Goal: Check status: Check status

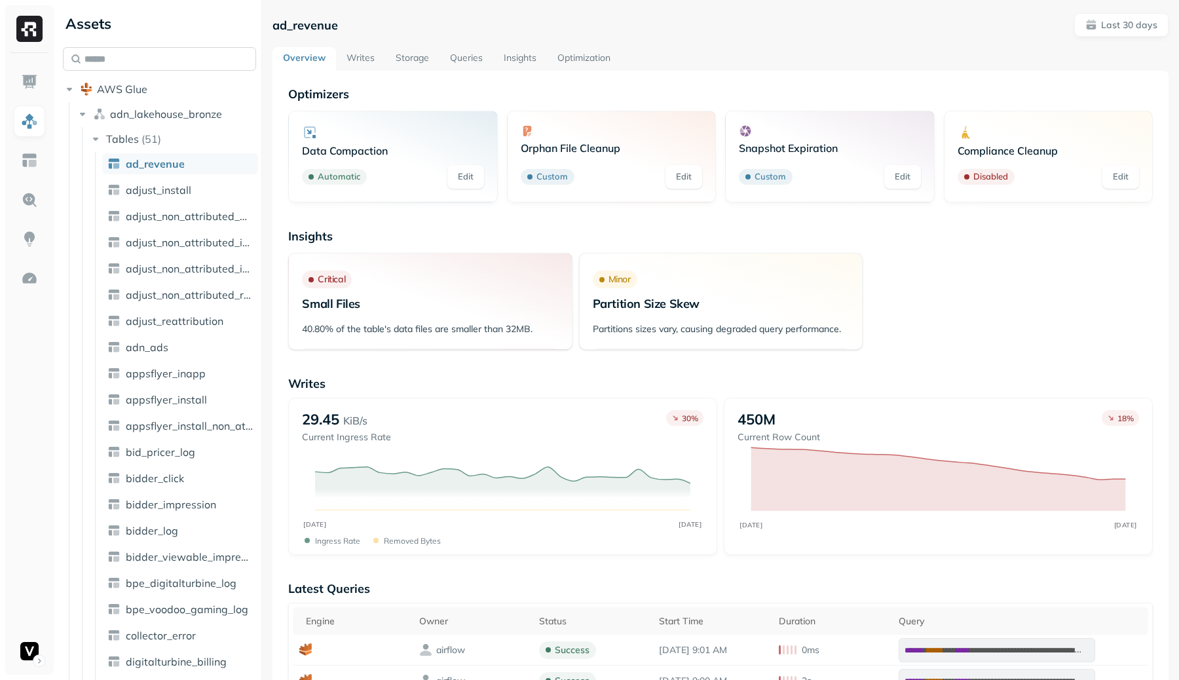
click at [171, 67] on input "text" at bounding box center [159, 59] width 193 height 24
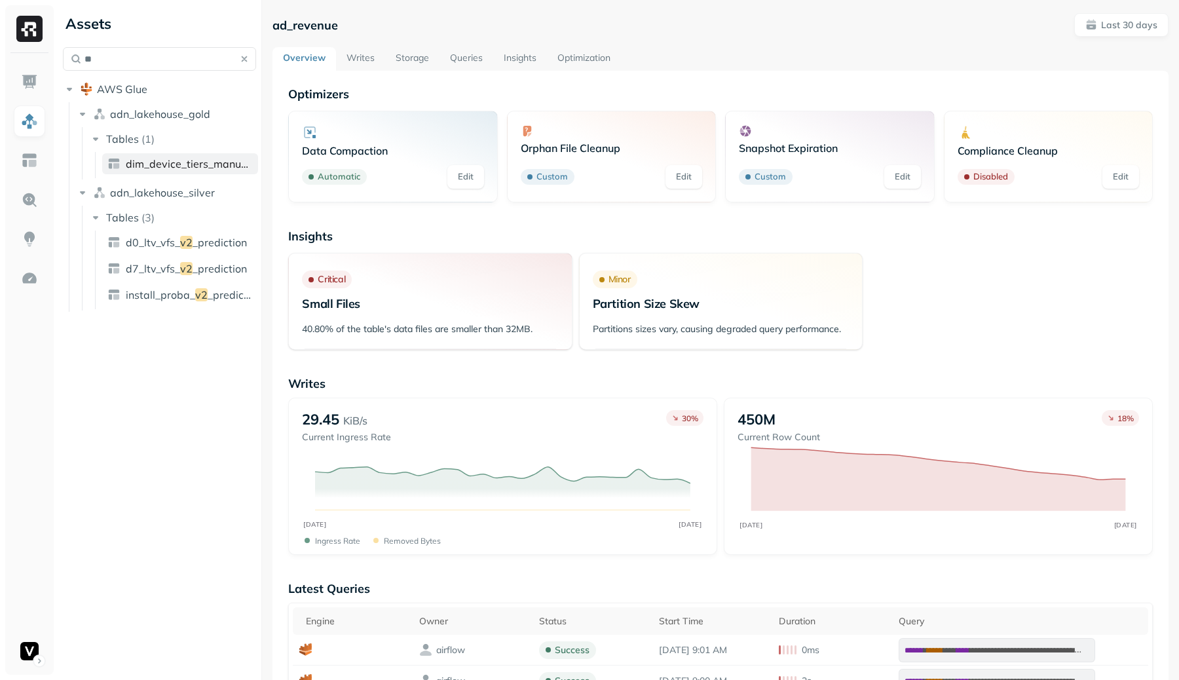
type input "**"
click at [197, 172] on link "dim_device_tiers_manual_ v2" at bounding box center [180, 163] width 156 height 21
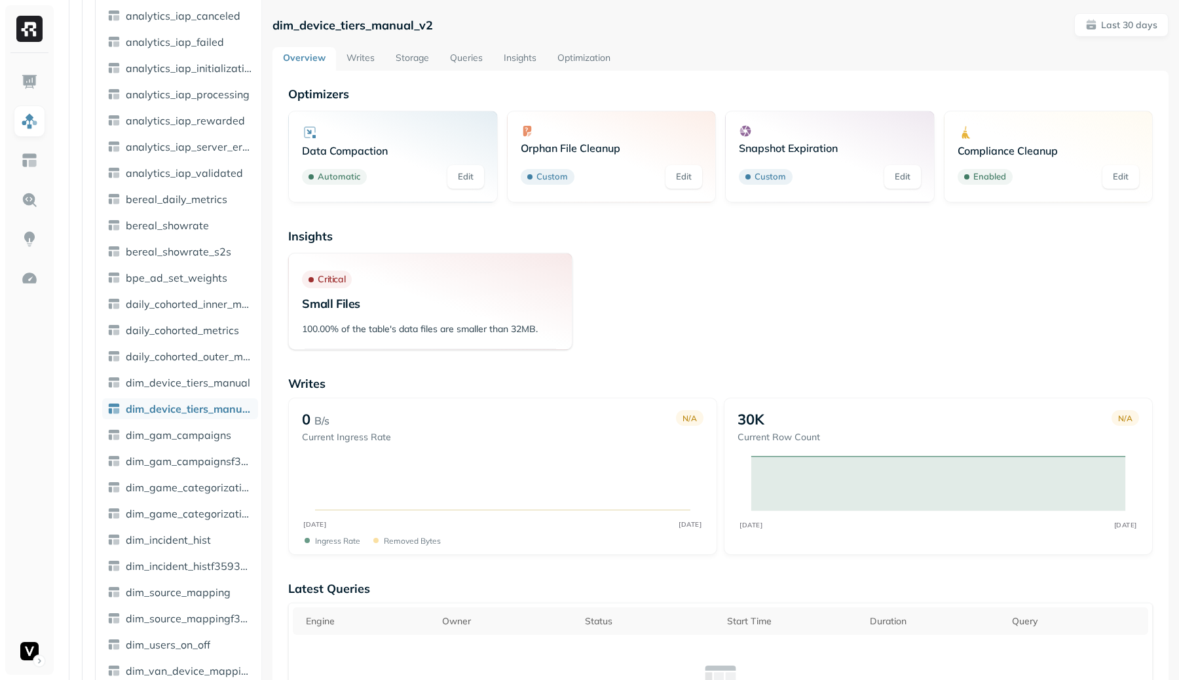
scroll to position [295, 0]
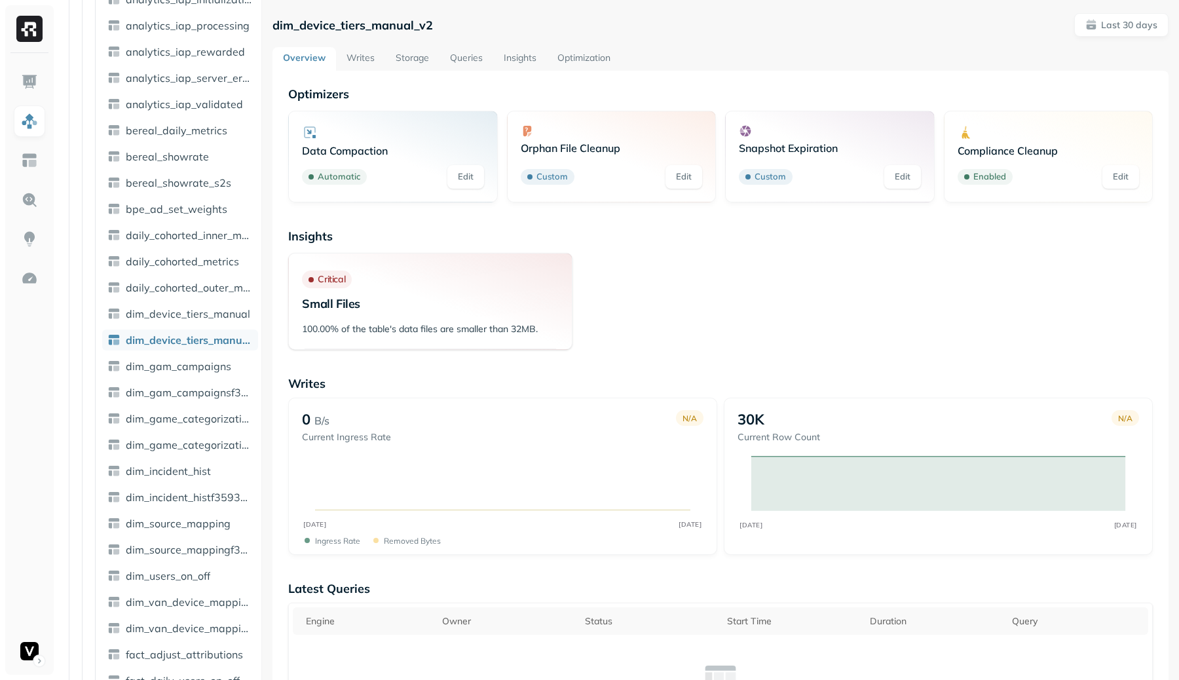
click at [400, 67] on link "Storage" at bounding box center [412, 59] width 54 height 24
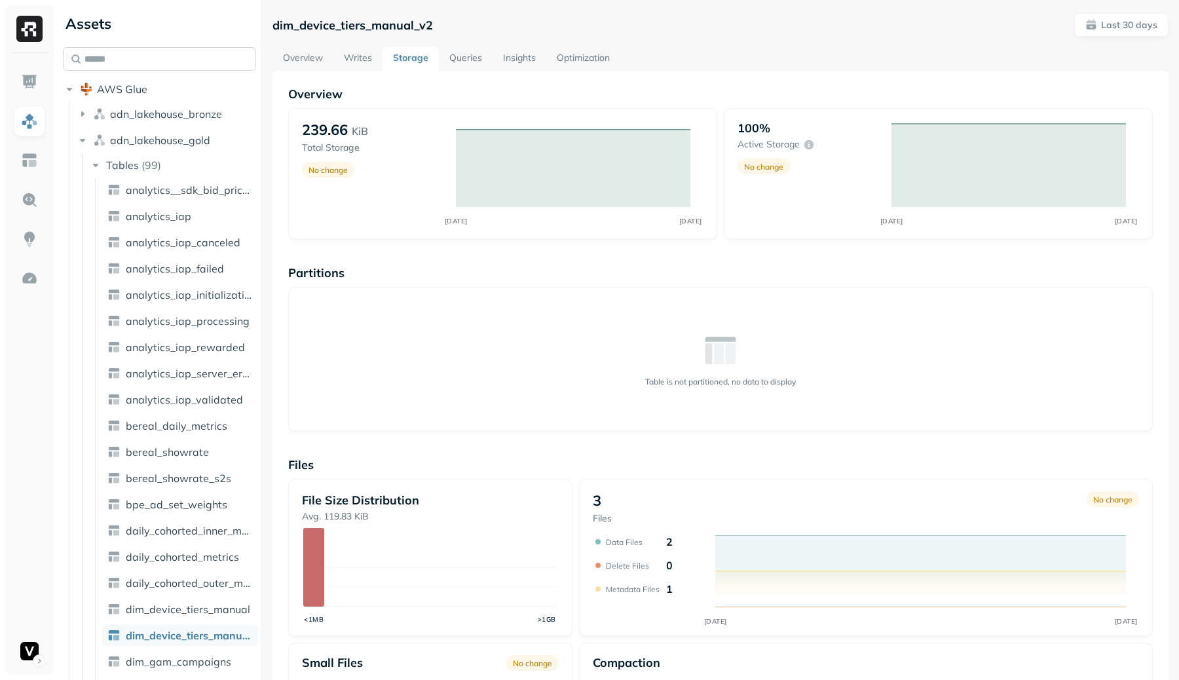
click at [200, 62] on input "text" at bounding box center [159, 59] width 193 height 24
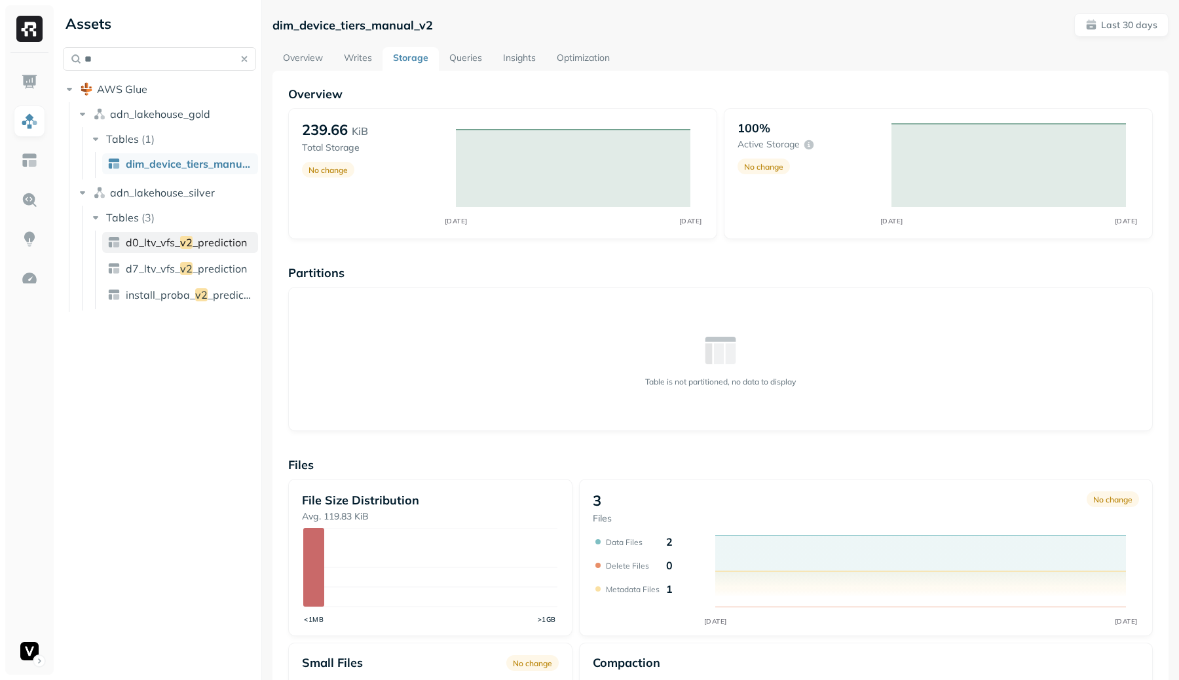
type input "**"
click at [187, 243] on span "v2" at bounding box center [186, 242] width 12 height 13
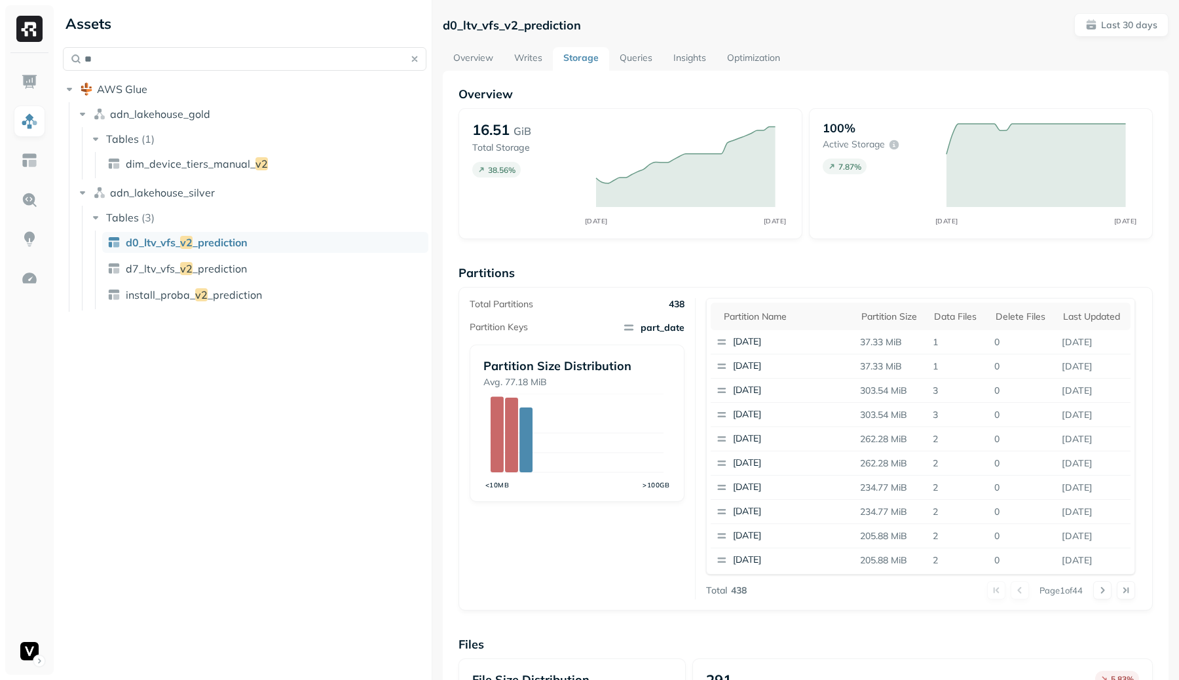
click at [432, 163] on div at bounding box center [432, 340] width 1 height 680
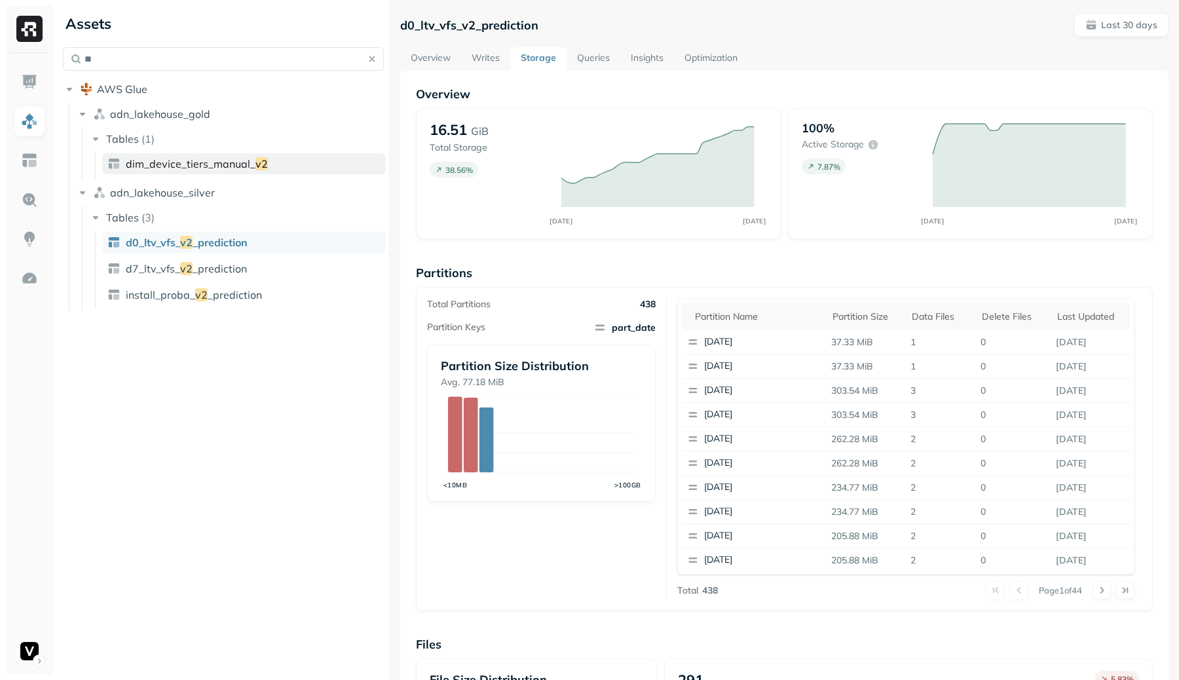
click at [226, 164] on span "dim_device_tiers_manual_" at bounding box center [191, 163] width 130 height 13
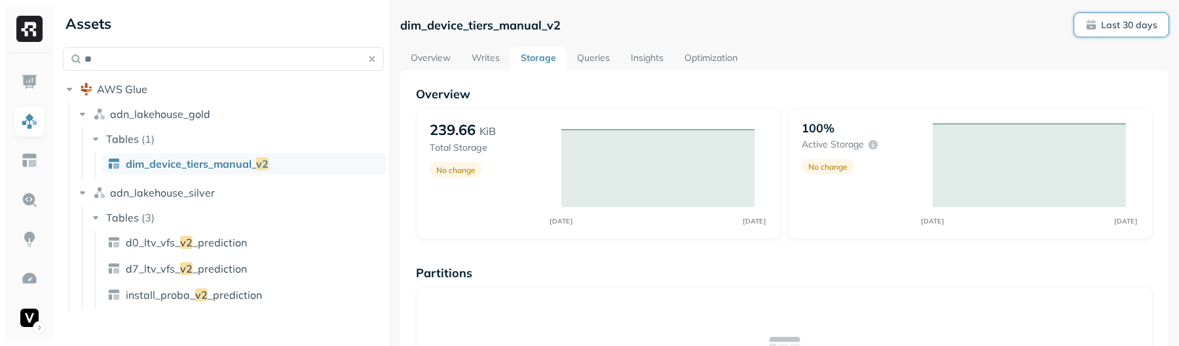
click at [1104, 19] on p "Last 30 days" at bounding box center [1129, 25] width 56 height 12
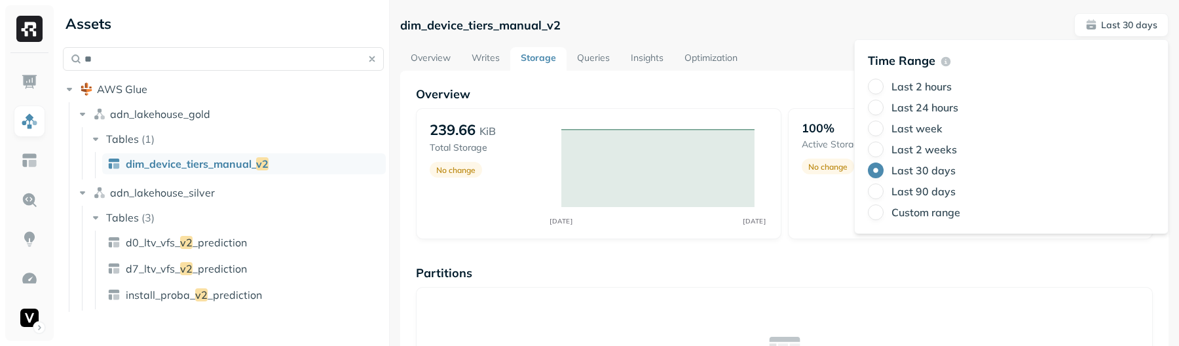
click at [929, 160] on div "Last 2 hours Last 24 hours Last week Last 2 weeks Last 30 days Last 90 days Cus…" at bounding box center [1011, 150] width 287 height 142
click at [921, 151] on label "Last 2 weeks" at bounding box center [925, 149] width 66 height 13
click at [884, 151] on button "Last 2 weeks" at bounding box center [876, 150] width 16 height 16
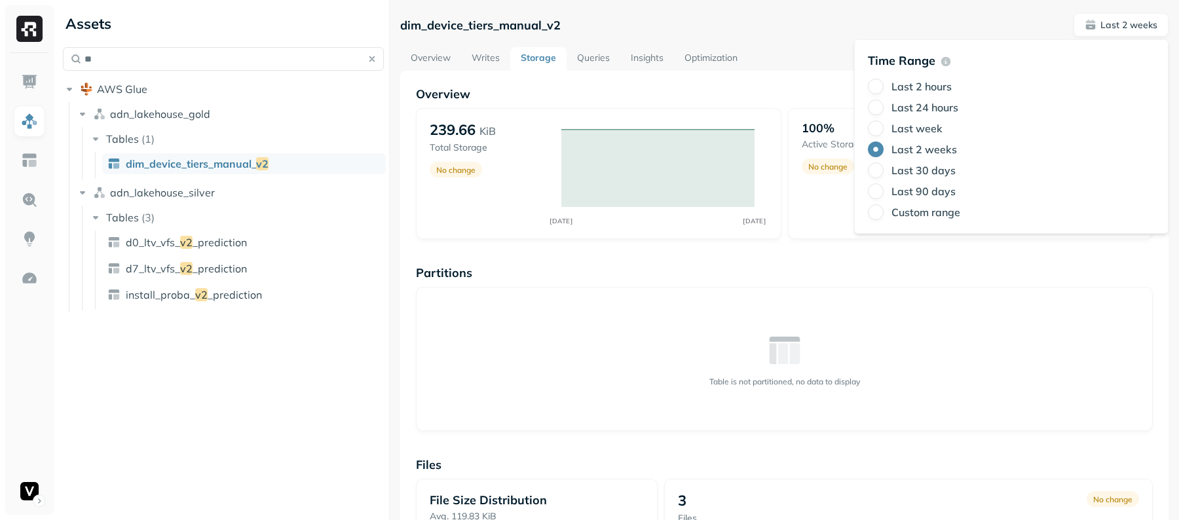
click at [921, 197] on label "Last 90 days" at bounding box center [924, 191] width 64 height 13
click at [884, 197] on button "Last 90 days" at bounding box center [876, 191] width 16 height 16
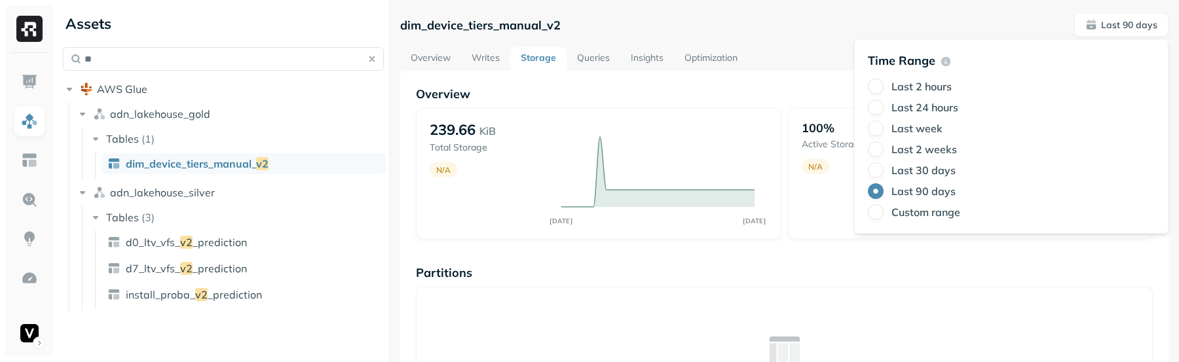
click at [909, 174] on label "Last 30 days" at bounding box center [924, 170] width 64 height 13
click at [884, 174] on button "Last 30 days" at bounding box center [876, 170] width 16 height 16
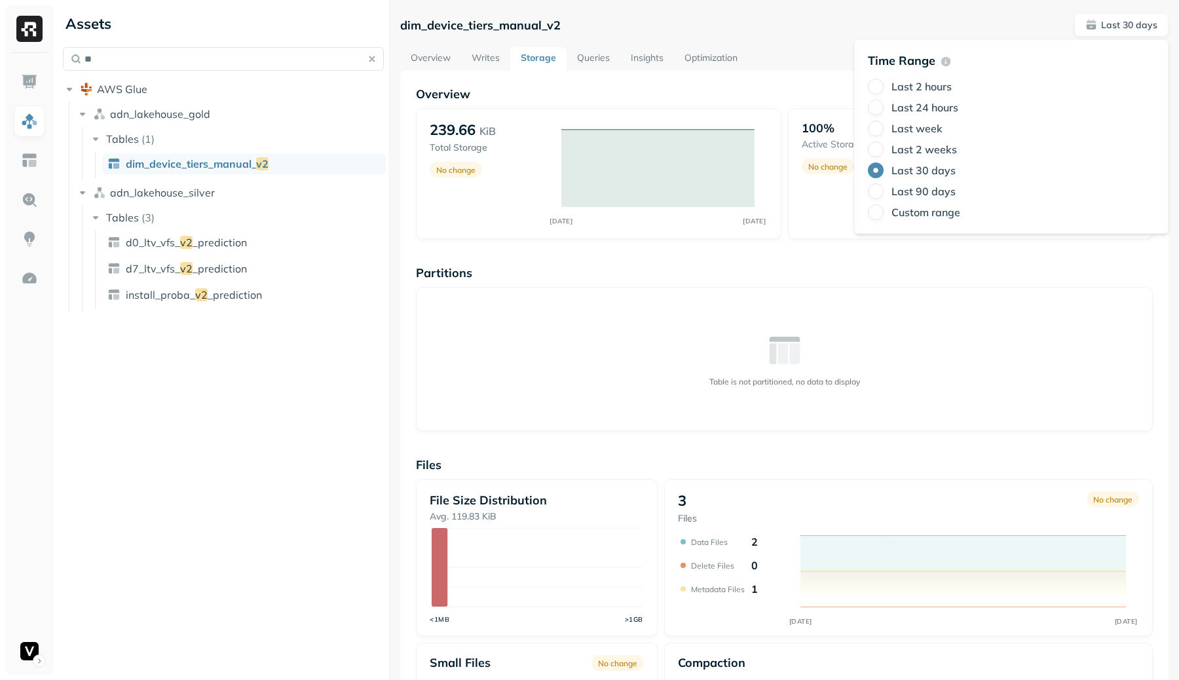
click at [821, 334] on div "Table is not partitioned, no data to display" at bounding box center [784, 359] width 737 height 144
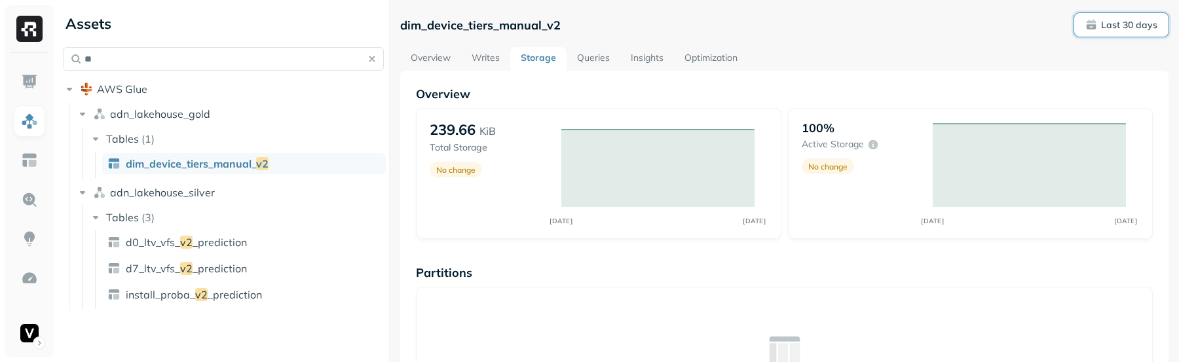
click at [1117, 22] on p "Last 30 days" at bounding box center [1129, 25] width 56 height 12
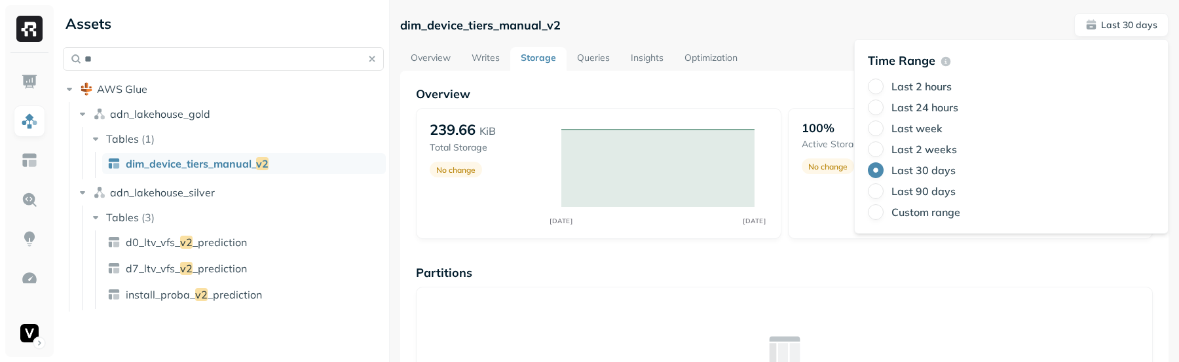
click at [918, 108] on label "Last 24 hours" at bounding box center [925, 107] width 67 height 13
click at [884, 108] on button "Last 24 hours" at bounding box center [876, 108] width 16 height 16
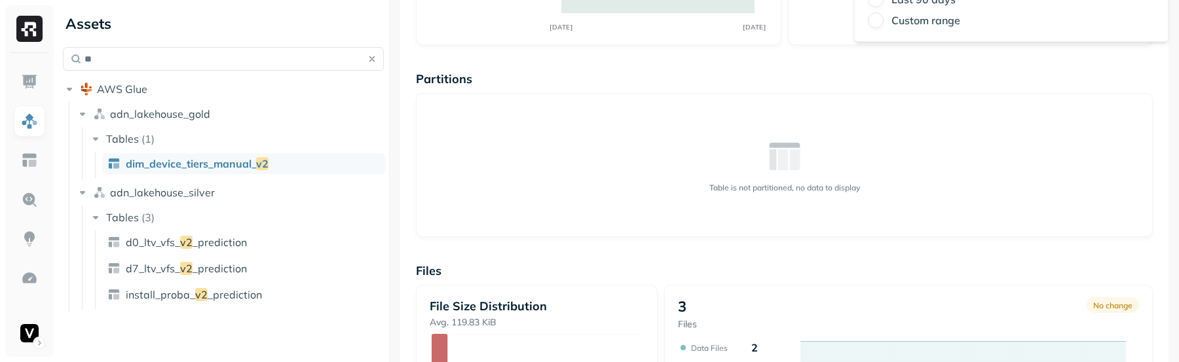
scroll to position [195, 0]
click at [923, 23] on label "Custom range" at bounding box center [926, 17] width 69 height 13
click at [884, 23] on button "Custom range" at bounding box center [876, 18] width 16 height 16
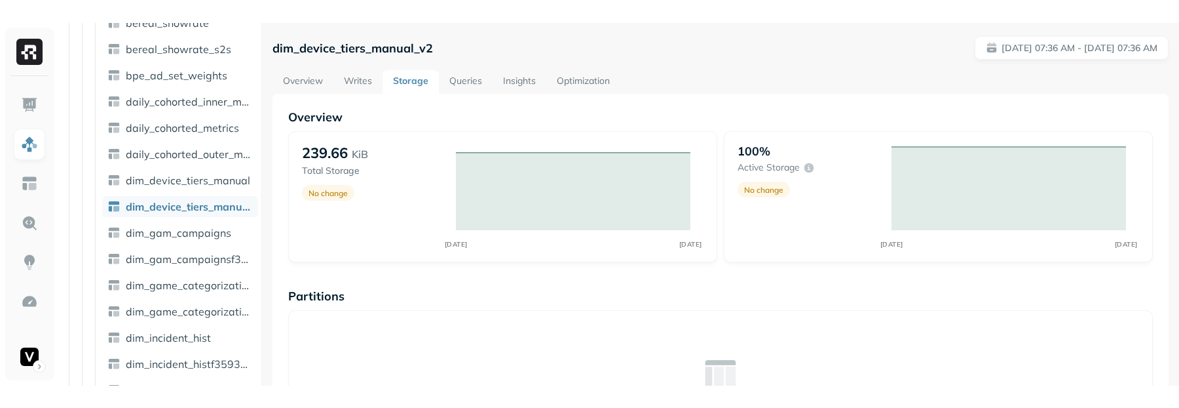
scroll to position [454, 0]
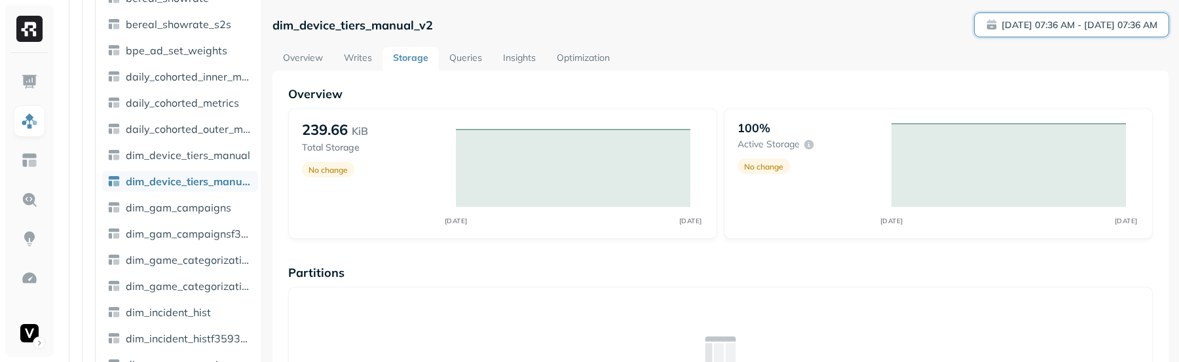
click at [1057, 22] on p "[DATE] 07:36 AM - [DATE] 07:36 AM" at bounding box center [1080, 25] width 156 height 12
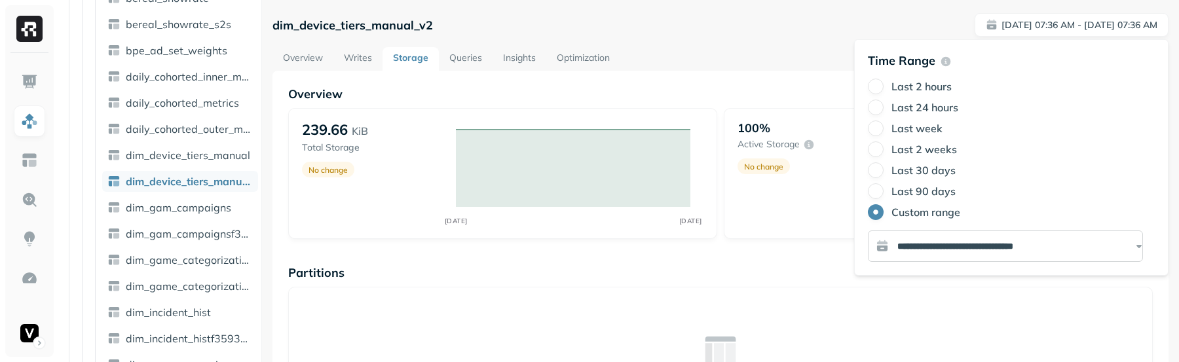
click at [982, 244] on input "**********" at bounding box center [1005, 246] width 275 height 31
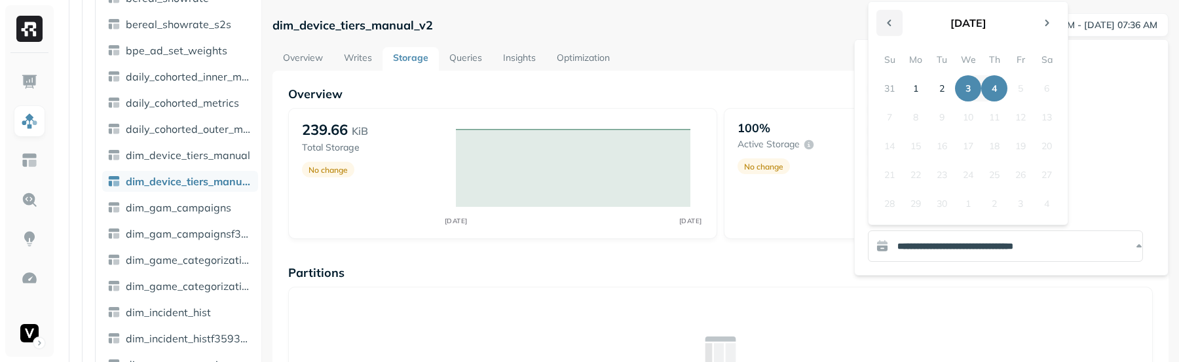
click at [894, 22] on button "Go to the Previous Month" at bounding box center [890, 23] width 26 height 26
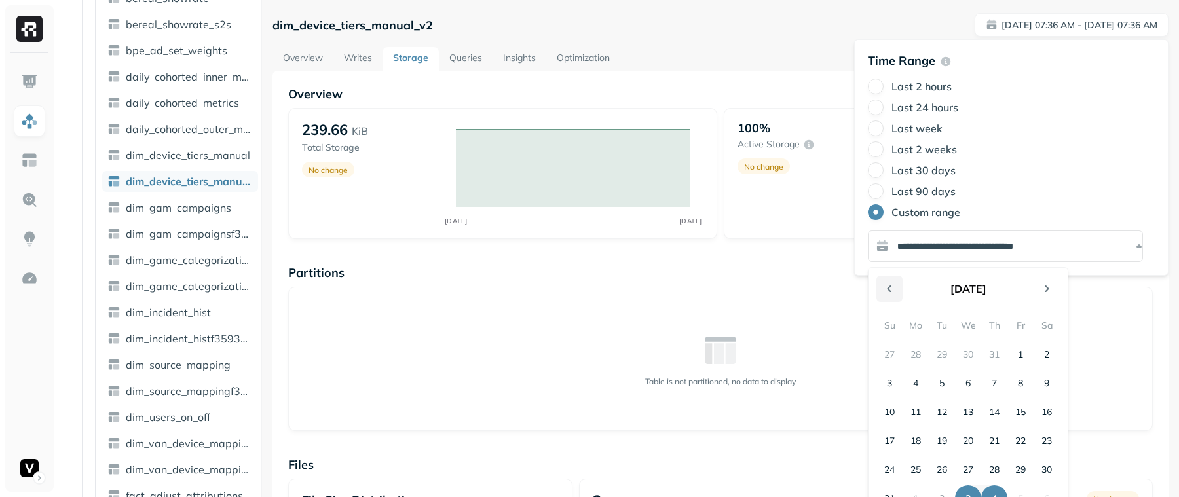
click at [892, 287] on button "Go to the Previous Month" at bounding box center [890, 289] width 26 height 26
click at [943, 354] on button "1" at bounding box center [942, 354] width 26 height 26
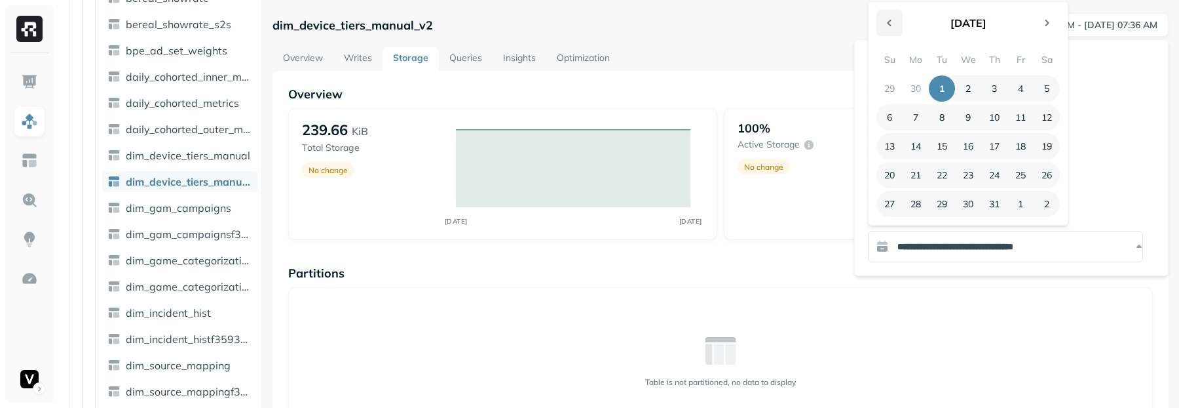
click at [892, 25] on button "Go to the Previous Month" at bounding box center [890, 23] width 26 height 26
click at [1020, 87] on button "6" at bounding box center [1021, 88] width 26 height 26
type input "**********"
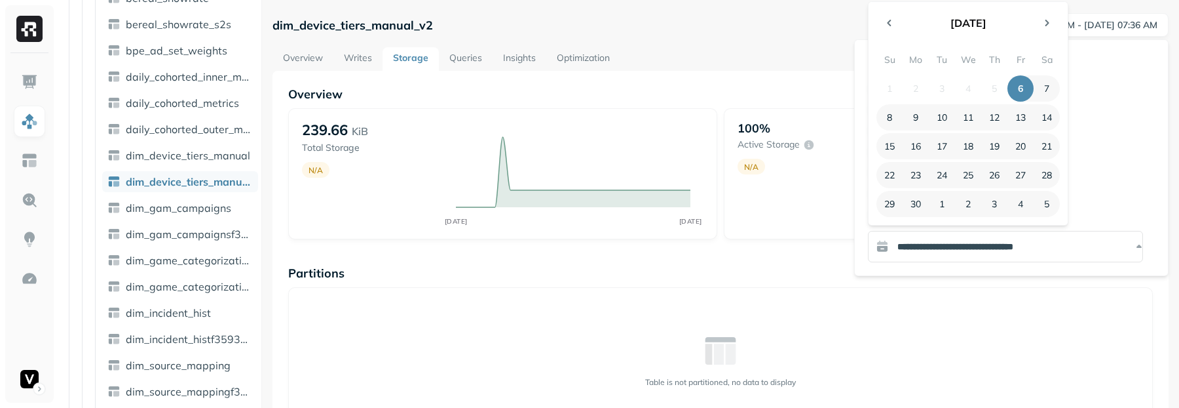
click at [991, 90] on td "5" at bounding box center [994, 88] width 26 height 26
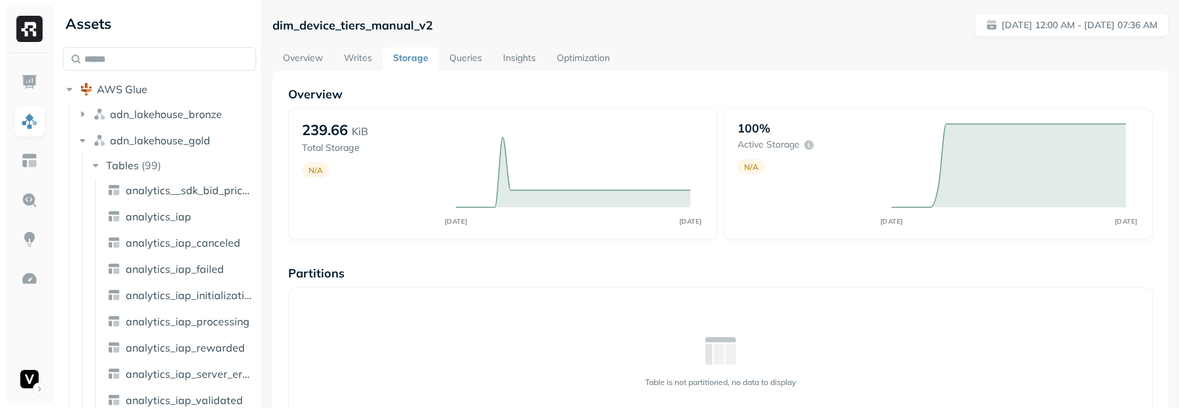
scroll to position [432, 0]
